Goal: Task Accomplishment & Management: Manage account settings

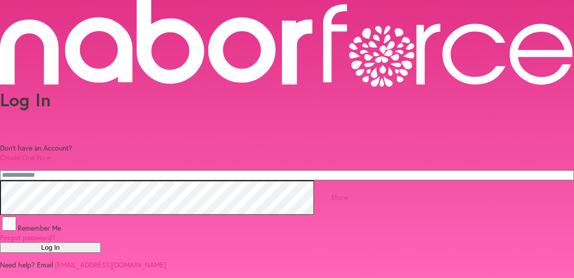
type input "**********"
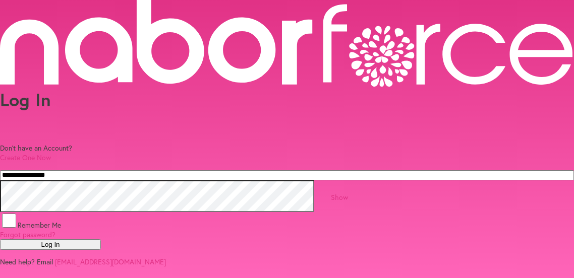
click at [348, 201] on link "Show" at bounding box center [339, 198] width 17 height 10
click at [347, 200] on link "Hide" at bounding box center [339, 198] width 14 height 10
click at [101, 250] on button "Log In" at bounding box center [50, 245] width 101 height 11
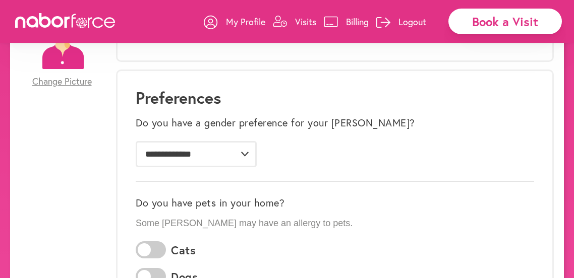
scroll to position [130, 0]
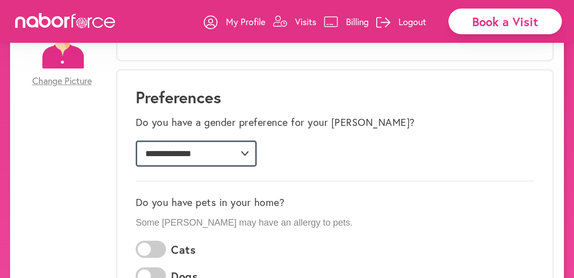
click at [191, 155] on select "**********" at bounding box center [196, 154] width 121 height 26
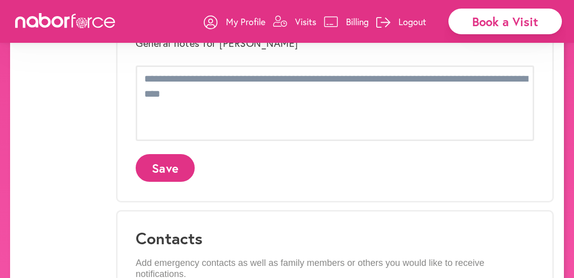
scroll to position [410, 0]
click at [165, 164] on button "Save" at bounding box center [165, 168] width 59 height 28
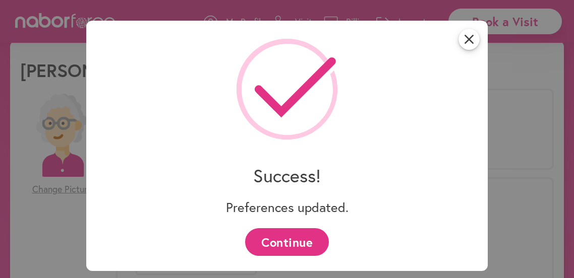
scroll to position [187, 0]
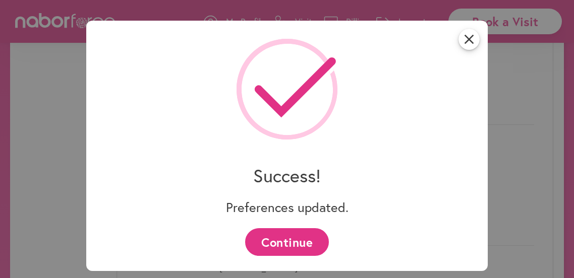
click at [285, 245] on button "Continue" at bounding box center [286, 243] width 83 height 28
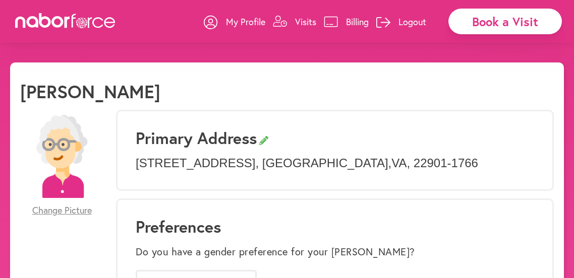
scroll to position [0, 0]
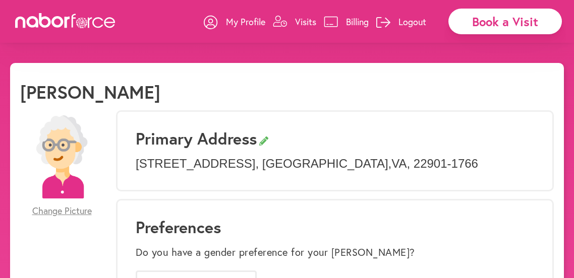
click at [355, 21] on p "Billing" at bounding box center [357, 22] width 23 height 12
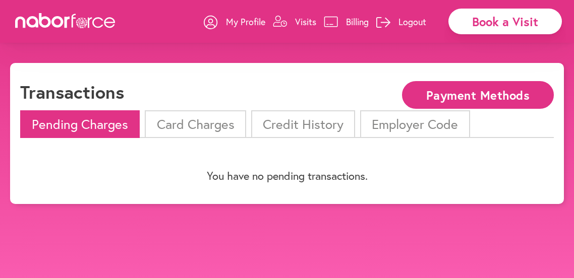
click at [492, 90] on button "Payment Methods" at bounding box center [478, 95] width 152 height 28
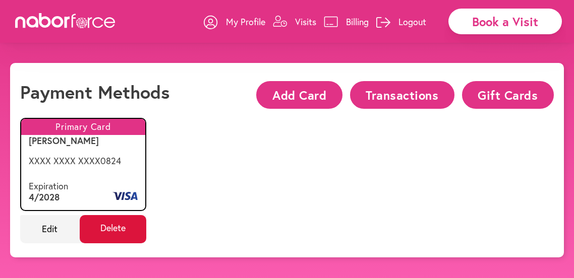
click at [113, 229] on span "Delete" at bounding box center [113, 229] width 67 height 28
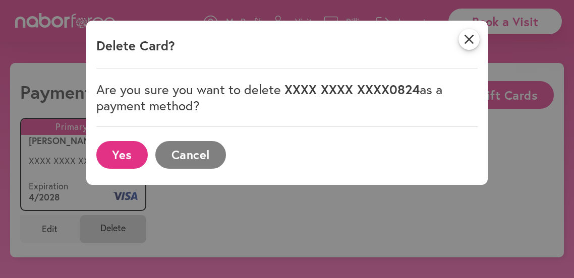
click at [191, 157] on button "Cancel" at bounding box center [190, 155] width 70 height 28
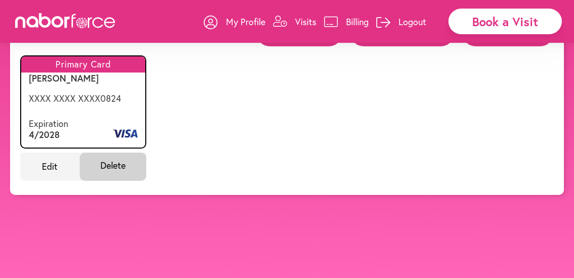
scroll to position [63, 0]
